Goal: Task Accomplishment & Management: Manage account settings

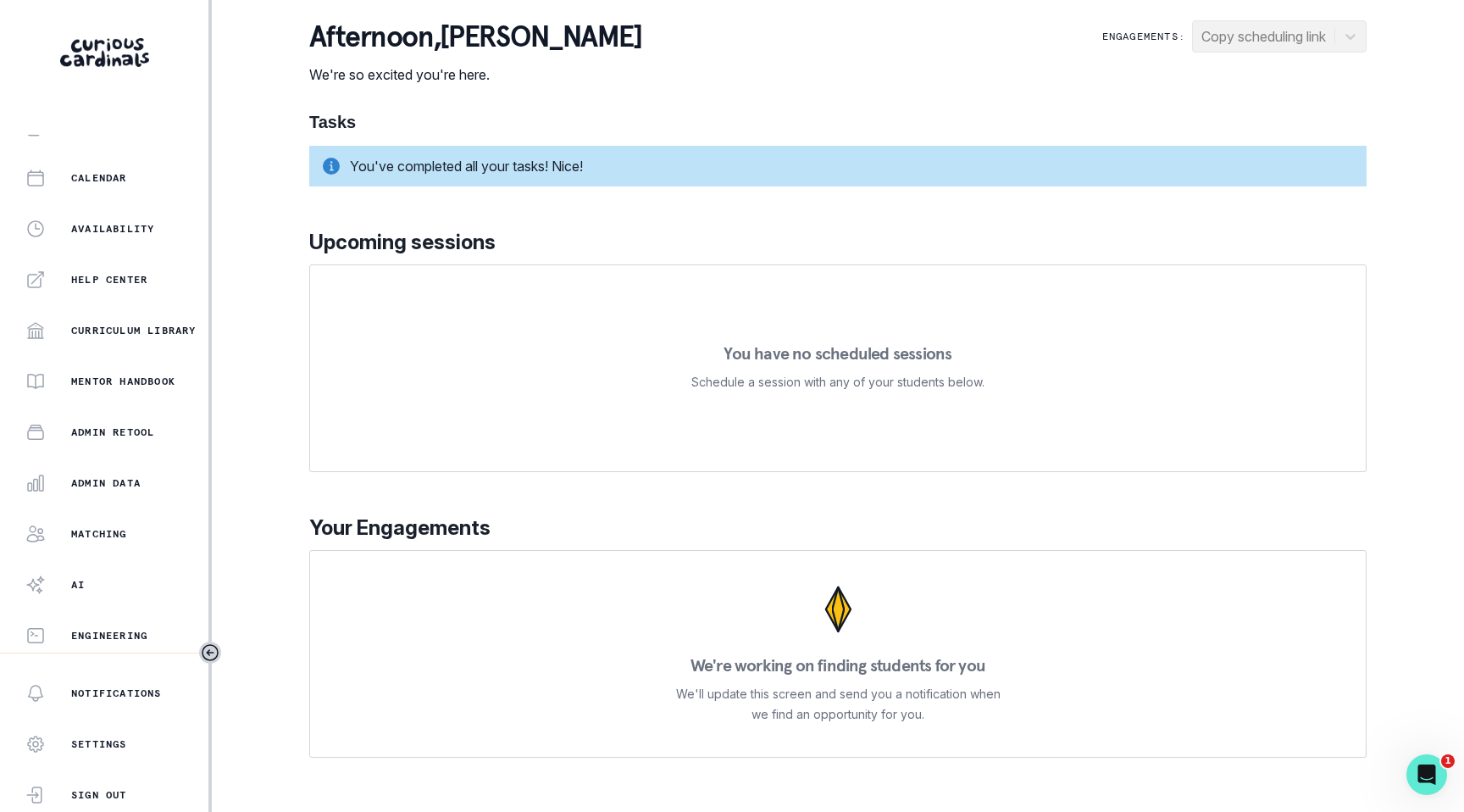
click at [146, 462] on div "Home Students Finance Browse Mentors Guardian Guide Calendar Availability Help …" at bounding box center [104, 392] width 209 height 517
click at [145, 489] on div "Admin Data" at bounding box center [117, 483] width 183 height 21
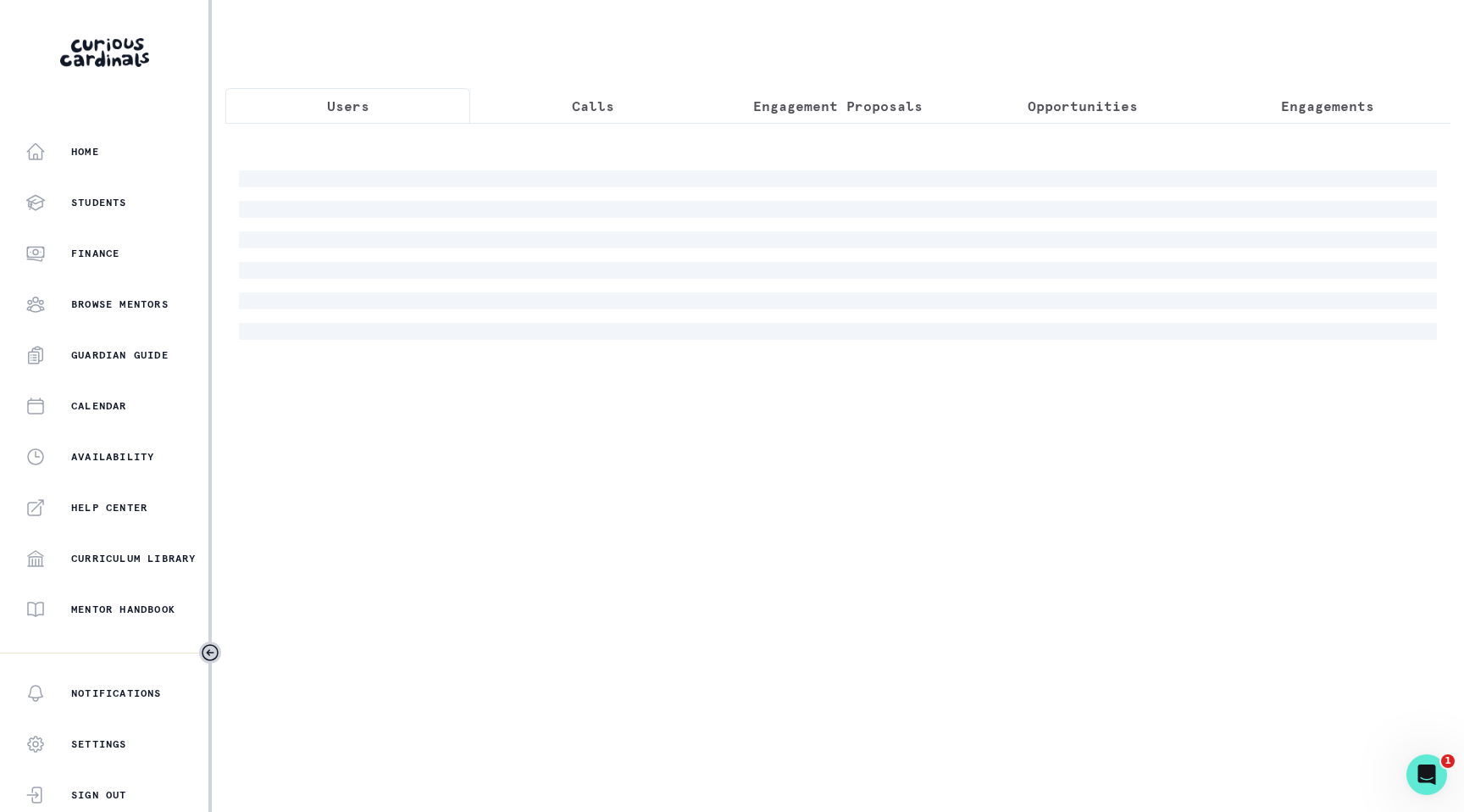
click at [900, 94] on button "Engagement Proposals" at bounding box center [837, 106] width 245 height 35
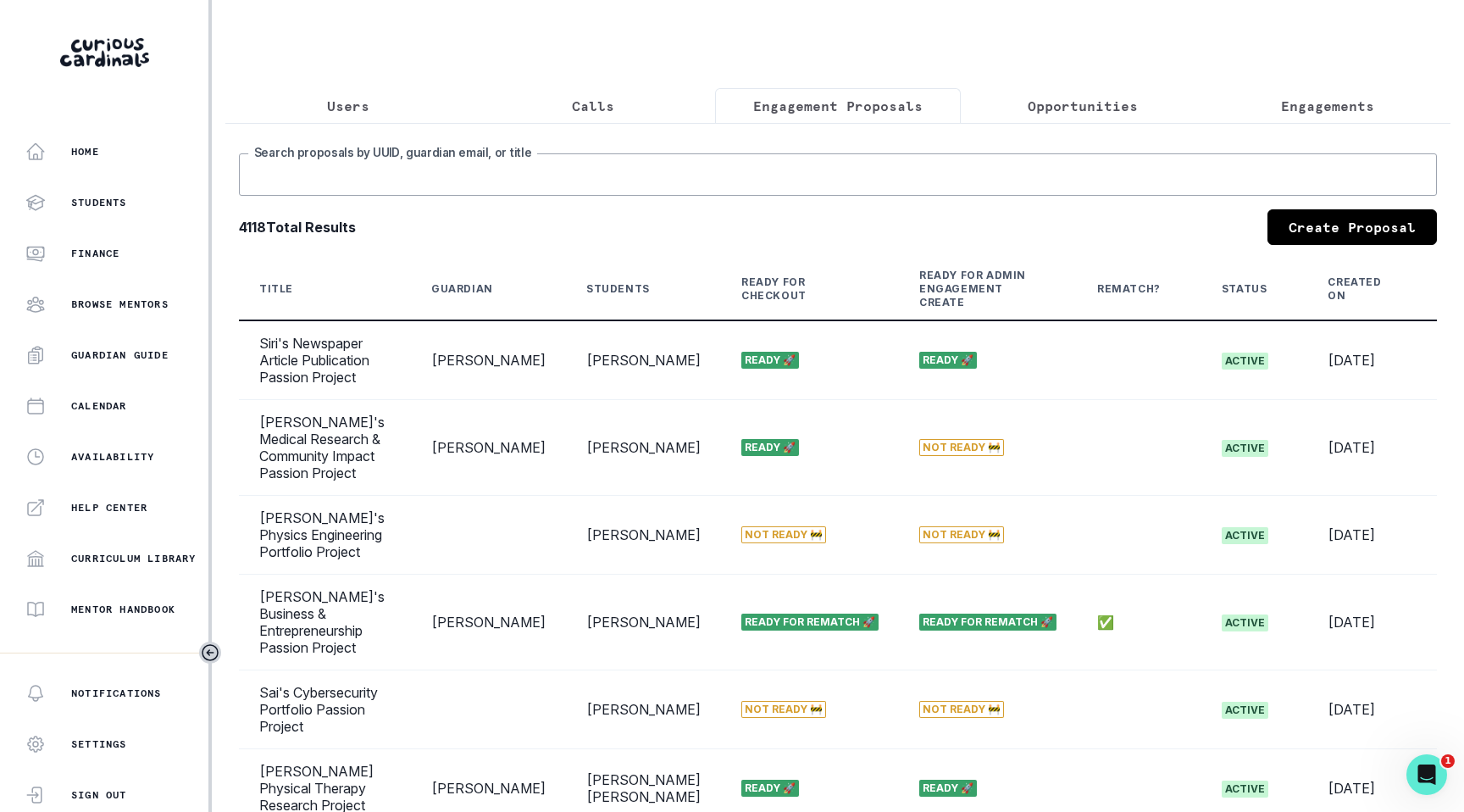
click at [575, 173] on input "Search proposals by UUID, guardian email, or title" at bounding box center [837, 173] width 1198 height 42
paste input "e7dfe6ce-52a1-4b33-8ea6-013a5e88af9b"
type input "e7dfe6ce-52a1-4b33-8ea6-013a5e88af9b"
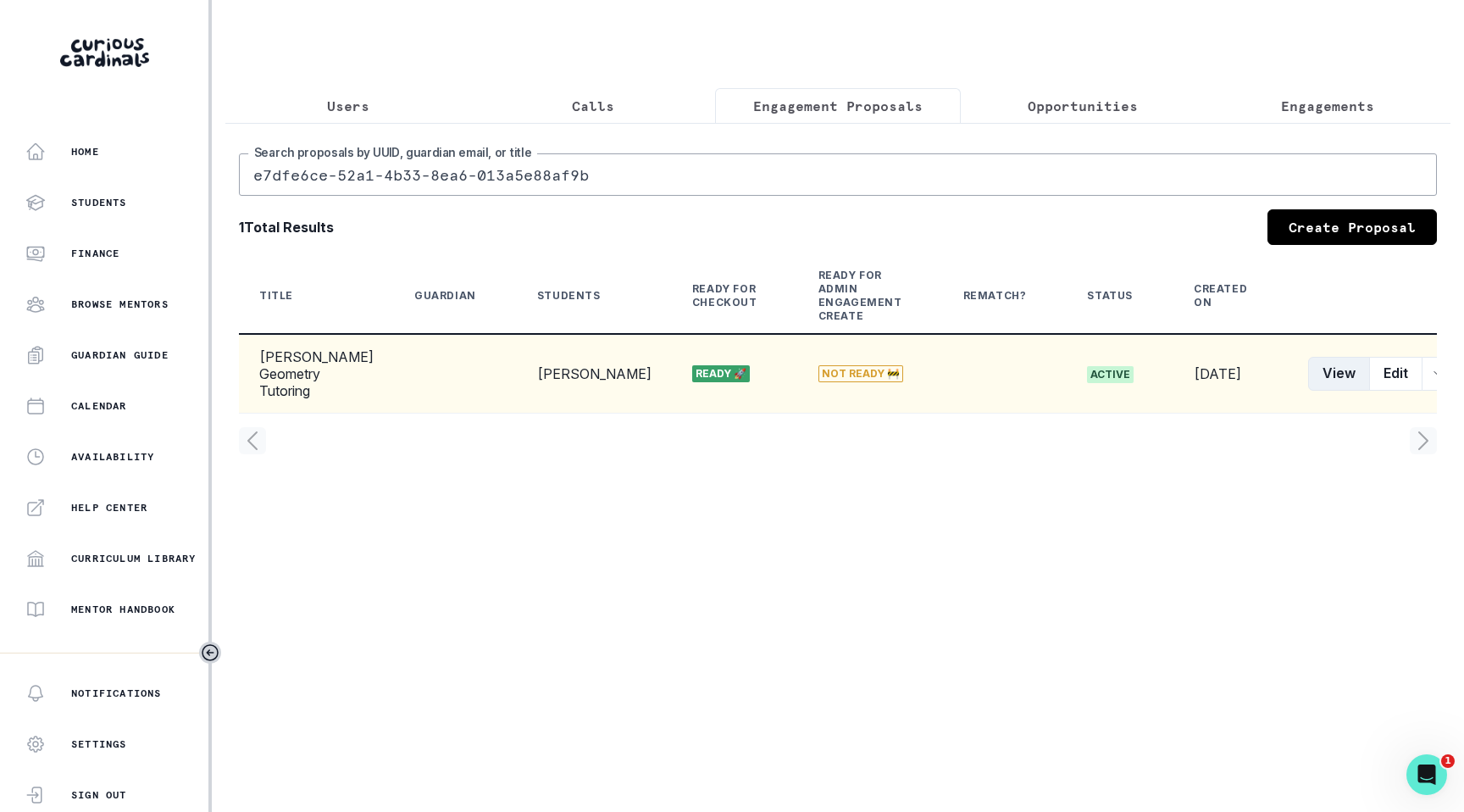
click at [1315, 365] on button "View" at bounding box center [1339, 374] width 62 height 34
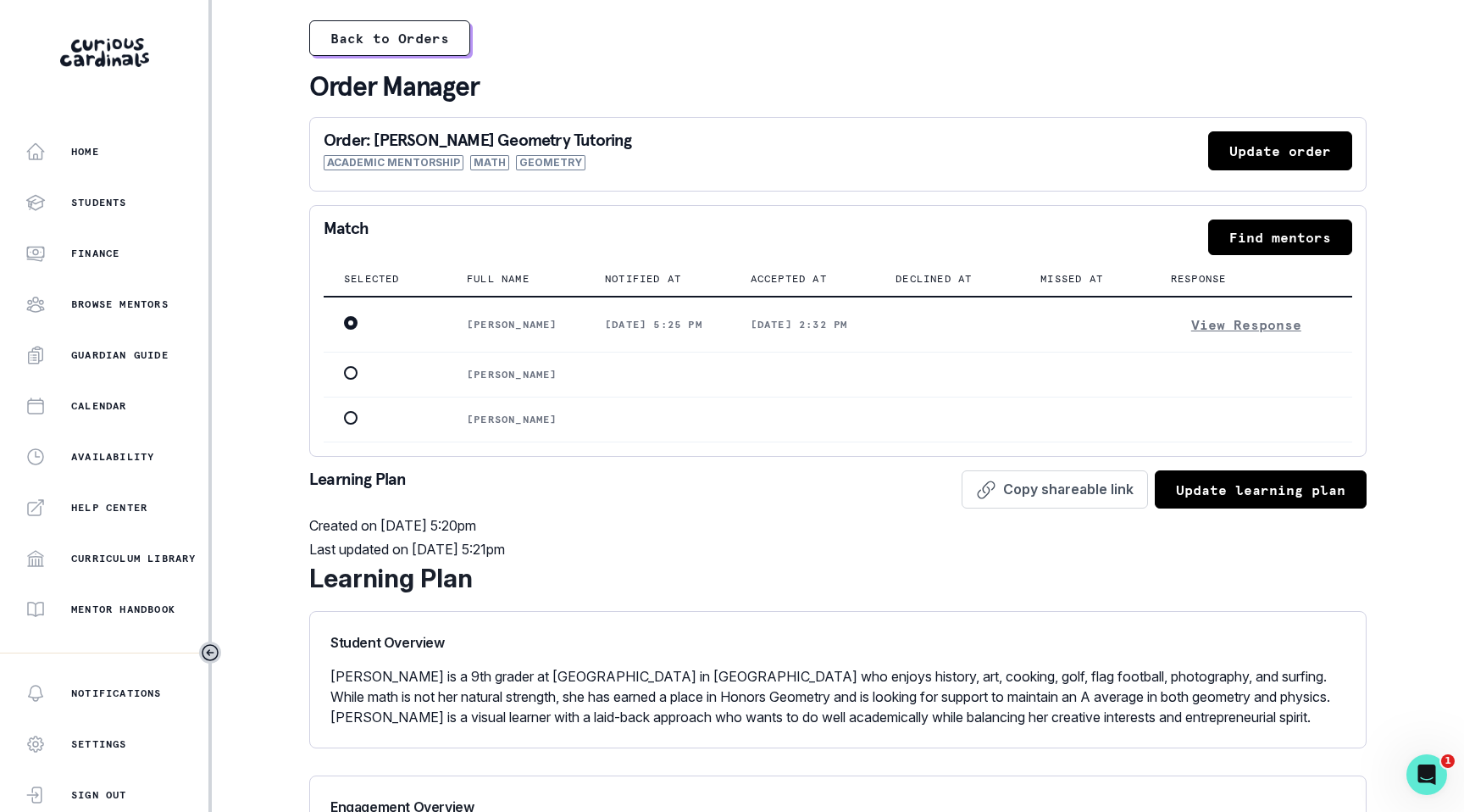
click at [1293, 157] on button "Update order" at bounding box center [1280, 151] width 144 height 39
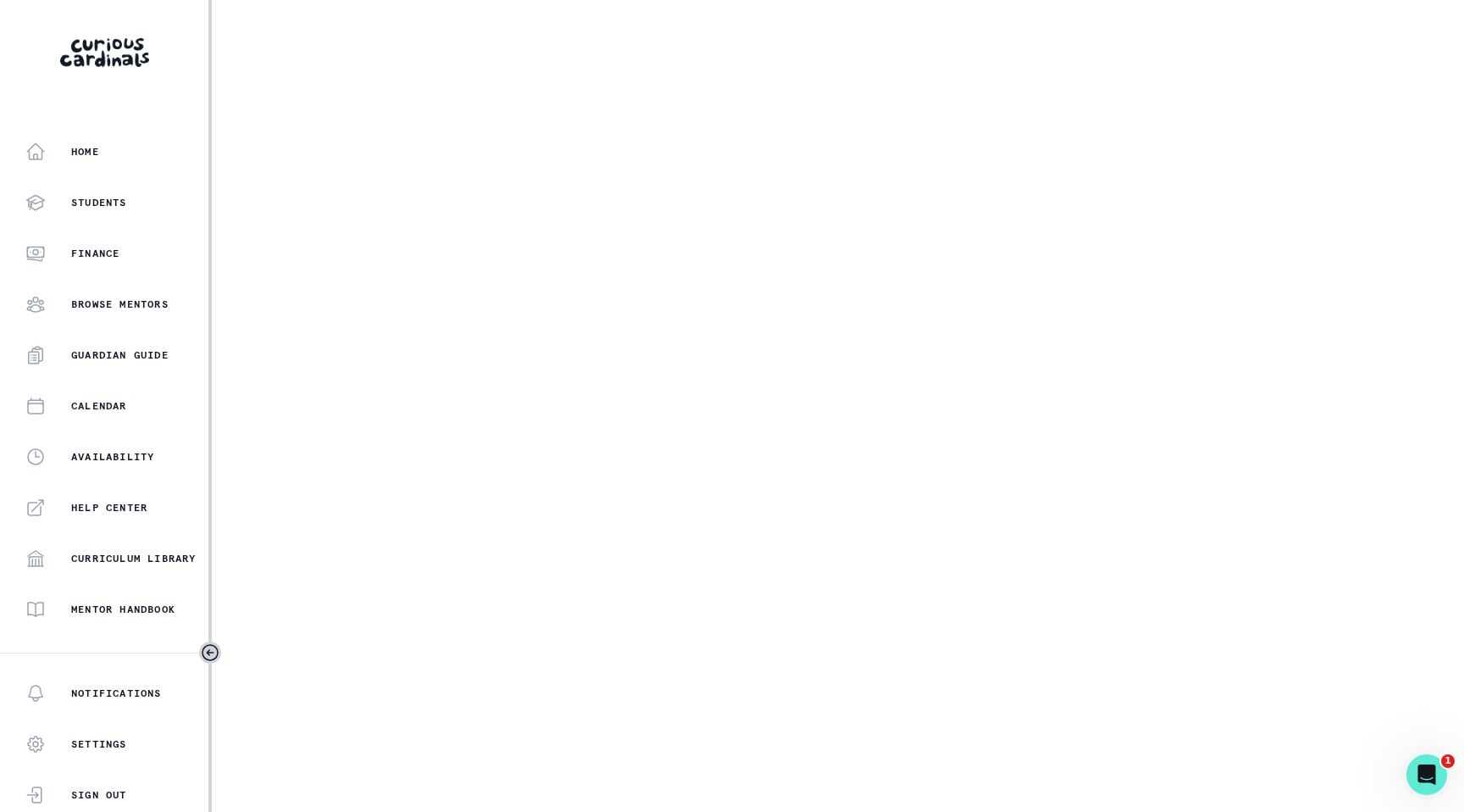
select select "cd194da3-8339-4626-8ccf-3d28a2a685b4"
select select "a5fe79bb-61d6-4726-b938-5ae9ae8c1e52"
